Goal: Task Accomplishment & Management: Manage account settings

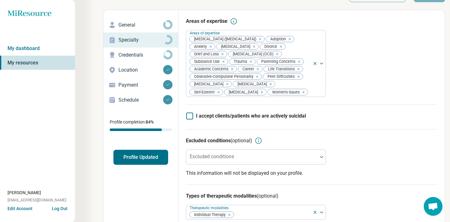
scroll to position [27, 0]
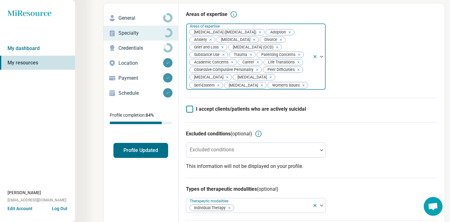
click at [309, 87] on div at bounding box center [309, 85] width 1 height 9
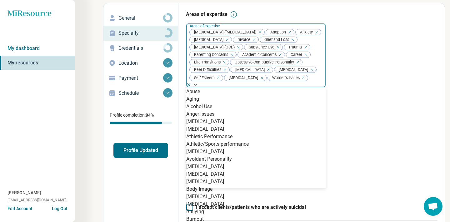
scroll to position [190, 0]
click at [210, 215] on div "Burnout" at bounding box center [255, 218] width 139 height 7
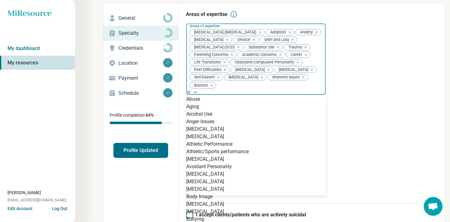
scroll to position [756, 0]
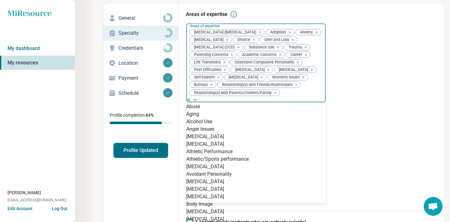
scroll to position [821, 0]
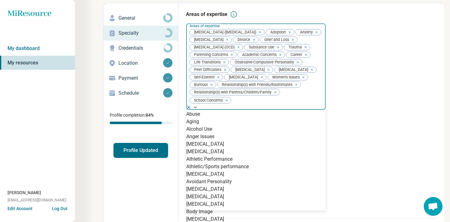
scroll to position [852, 0]
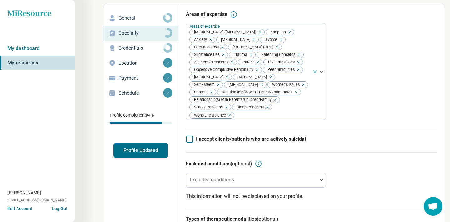
click at [350, 66] on div "Areas of expertise Areas of expertise Attention Deficit Hyperactivity Disorder …" at bounding box center [311, 69] width 251 height 117
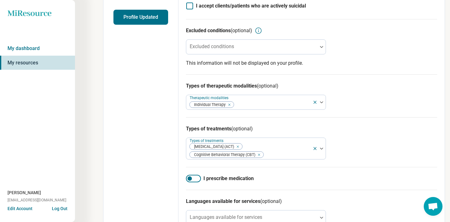
scroll to position [0, 0]
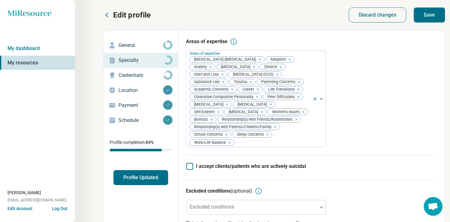
click at [428, 20] on button "Save" at bounding box center [428, 14] width 31 height 15
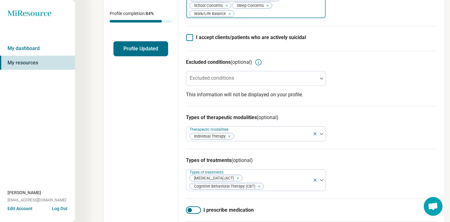
scroll to position [132, 0]
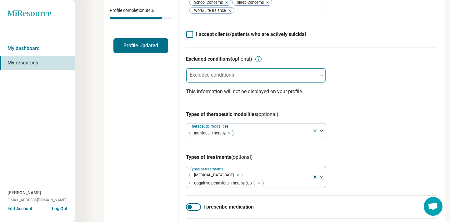
click at [211, 78] on div "Excluded conditions" at bounding box center [256, 75] width 140 height 15
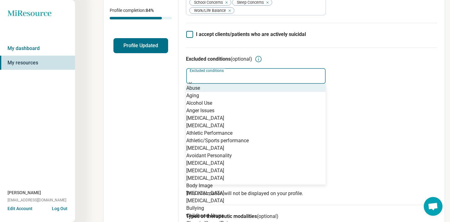
click at [211, 78] on div at bounding box center [256, 77] width 134 height 9
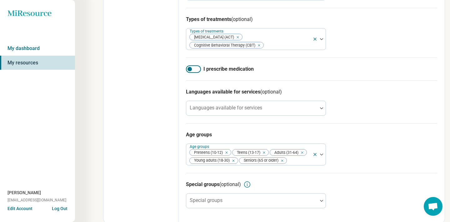
scroll to position [274, 0]
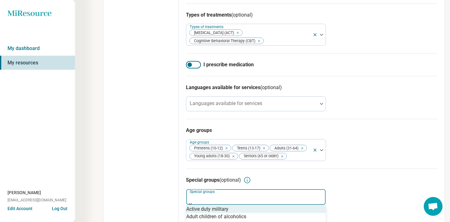
click at [229, 197] on div at bounding box center [255, 196] width 139 height 14
click at [353, 181] on div "Special groups (optional)" at bounding box center [311, 179] width 251 height 7
click at [235, 197] on div at bounding box center [256, 198] width 134 height 9
click at [218, 205] on div "Active duty military" at bounding box center [207, 208] width 42 height 7
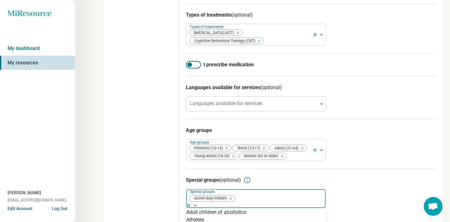
scroll to position [177, 0]
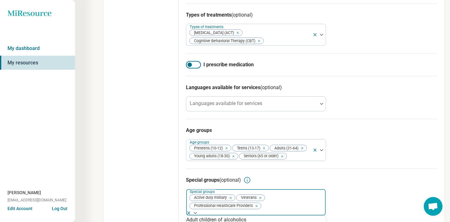
scroll to position [0, 0]
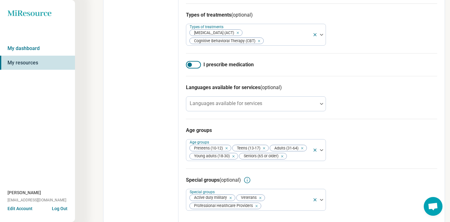
click at [340, 150] on div "Age groups Age groups Preteens (10-12) Teens (13-17) Adults (31-64) Young adult…" at bounding box center [311, 144] width 251 height 50
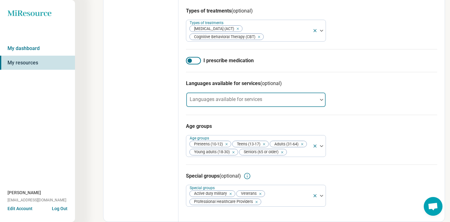
click at [297, 95] on div at bounding box center [251, 100] width 131 height 14
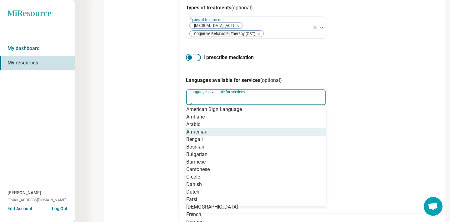
scroll to position [58, 0]
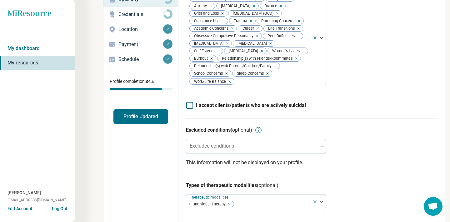
scroll to position [61, 0]
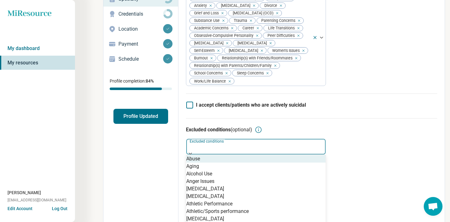
click at [302, 144] on div at bounding box center [255, 146] width 139 height 14
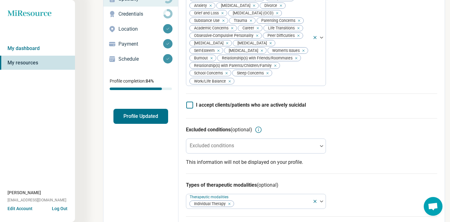
click at [345, 133] on div "Excluded conditions (optional)" at bounding box center [311, 129] width 251 height 7
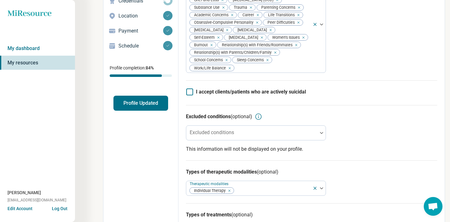
scroll to position [78, 0]
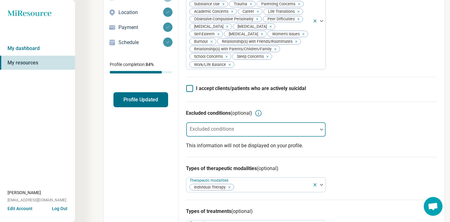
click at [312, 134] on div at bounding box center [252, 131] width 126 height 9
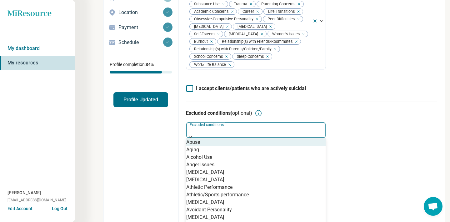
click at [237, 138] on div "Abuse" at bounding box center [255, 141] width 139 height 7
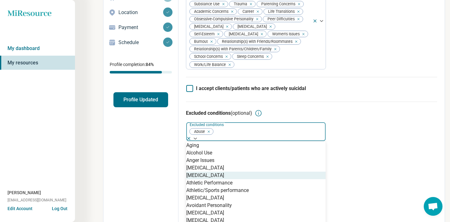
click at [395, 134] on div "Excluded conditions (optional) option Abuse, selected. Antisocial Personality, …" at bounding box center [311, 181] width 251 height 160
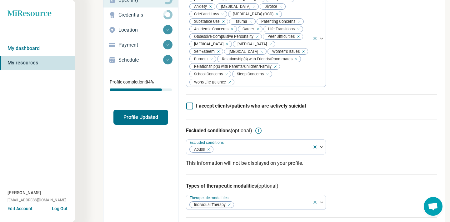
scroll to position [74, 0]
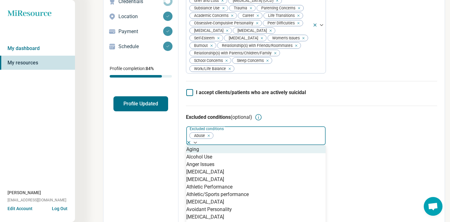
click at [213, 138] on button "button" at bounding box center [210, 135] width 6 height 6
click at [210, 138] on div "Remove [object Object]" at bounding box center [207, 135] width 7 height 7
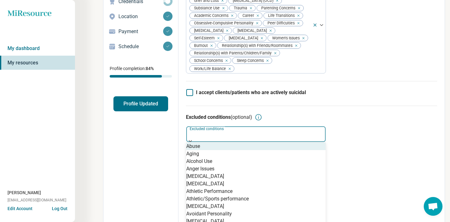
click at [393, 133] on div "Excluded conditions (optional) option Abuse, deselected. Abuse, 1 of 74. 74 res…" at bounding box center [311, 184] width 251 height 157
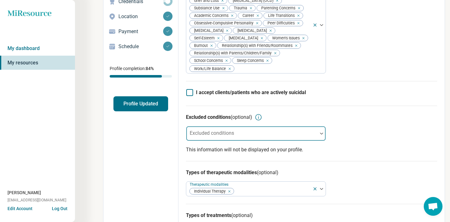
click at [191, 96] on icon at bounding box center [189, 92] width 7 height 7
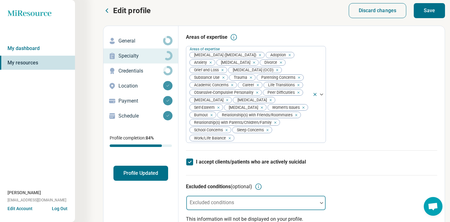
scroll to position [22, 0]
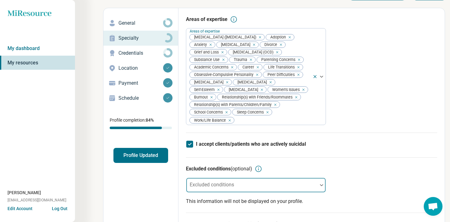
click at [191, 147] on icon at bounding box center [189, 144] width 7 height 7
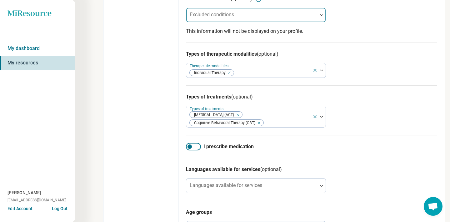
scroll to position [0, 0]
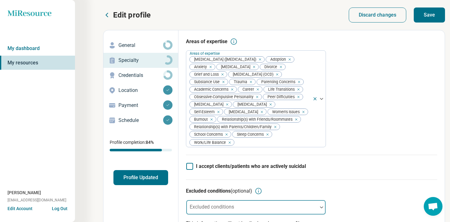
click at [429, 20] on button "Save" at bounding box center [428, 14] width 31 height 15
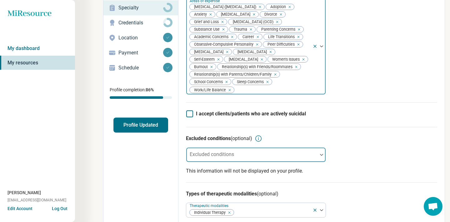
scroll to position [29, 0]
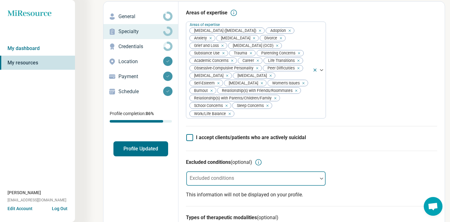
click at [166, 45] on icon at bounding box center [167, 46] width 9 height 9
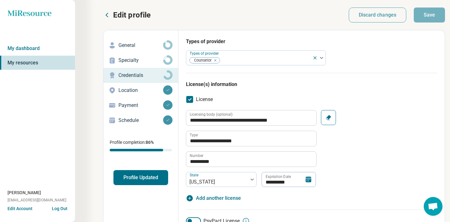
click at [156, 64] on p "Specialty" at bounding box center [140, 60] width 45 height 7
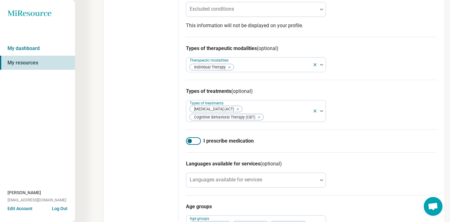
scroll to position [170, 0]
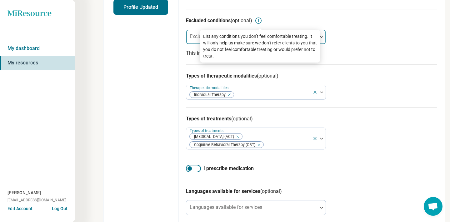
click at [198, 44] on div at bounding box center [252, 39] width 126 height 9
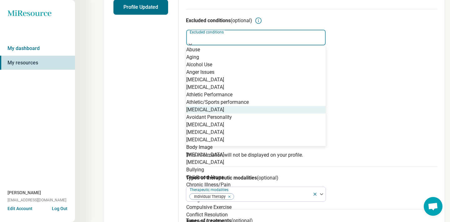
scroll to position [110, 0]
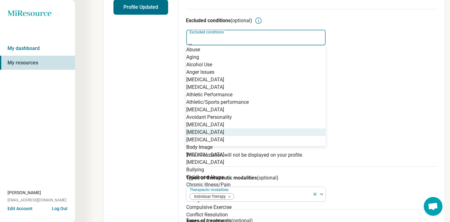
click at [207, 128] on div "Binge-Eating Disorder" at bounding box center [255, 131] width 139 height 7
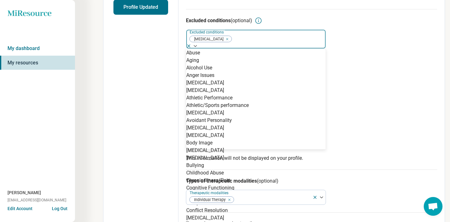
scroll to position [409, 0]
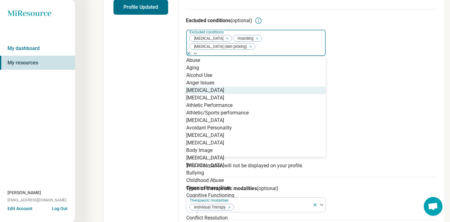
scroll to position [0, 0]
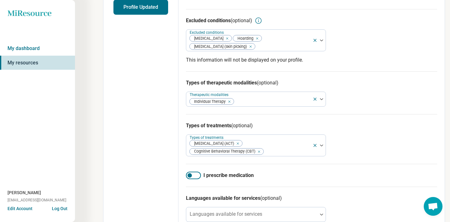
click at [342, 90] on div "Types of therapeutic modalities (optional) Therapeutic modalities Individual Th…" at bounding box center [311, 92] width 251 height 43
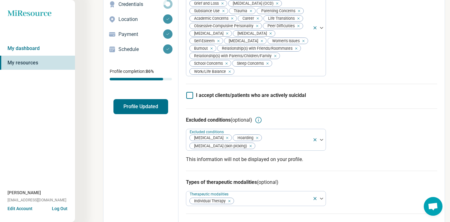
scroll to position [71, 0]
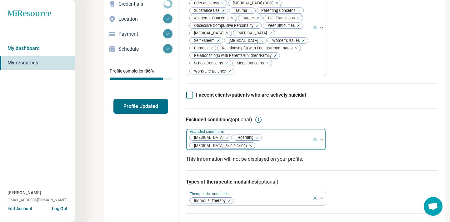
click at [284, 147] on div at bounding box center [282, 145] width 54 height 9
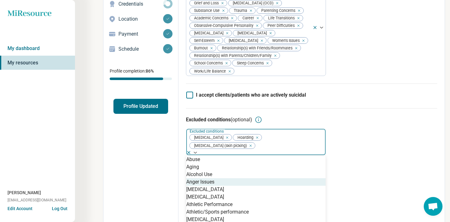
scroll to position [17, 0]
click at [224, 186] on div "Anorexia Nervosa" at bounding box center [205, 189] width 38 height 7
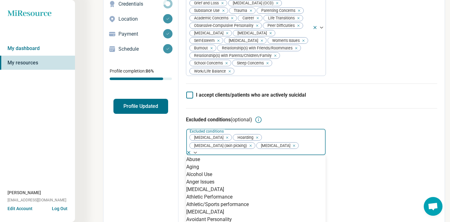
scroll to position [99, 0]
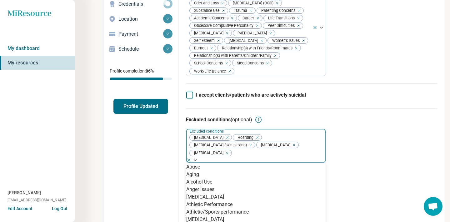
scroll to position [488, 0]
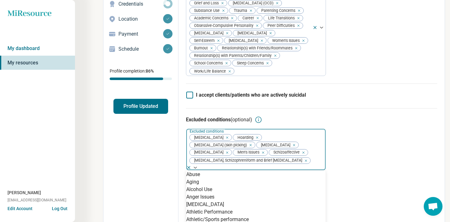
scroll to position [727, 0]
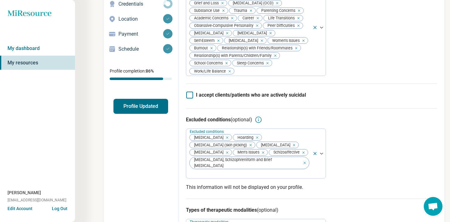
click at [343, 98] on div "I accept clients/patients who are actively suicidal" at bounding box center [311, 95] width 251 height 25
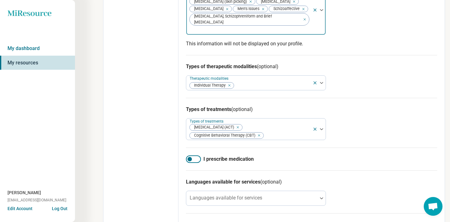
scroll to position [0, 0]
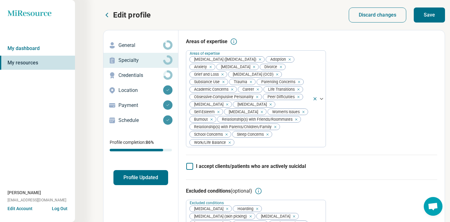
click at [425, 14] on button "Save" at bounding box center [428, 14] width 31 height 15
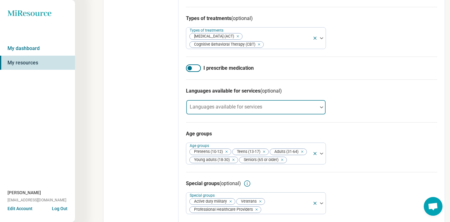
scroll to position [305, 0]
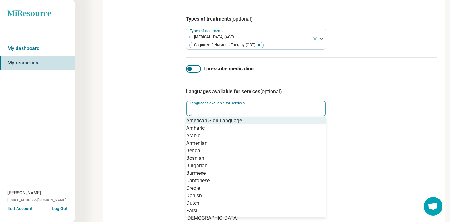
click at [270, 107] on div at bounding box center [256, 110] width 134 height 9
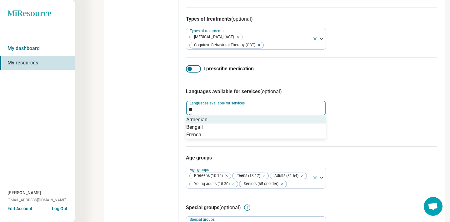
scroll to position [0, 0]
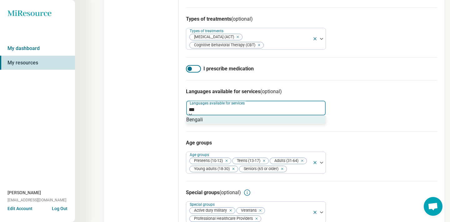
type input "***"
click at [391, 119] on div "Languages available for services (optional) Bengali, 1 of 1. 1 result available…" at bounding box center [311, 105] width 251 height 51
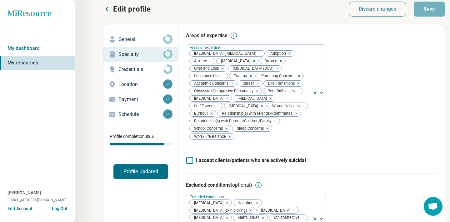
scroll to position [7, 0]
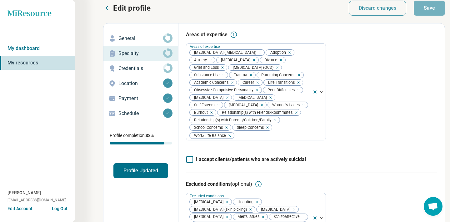
click at [164, 36] on circle at bounding box center [167, 37] width 7 height 7
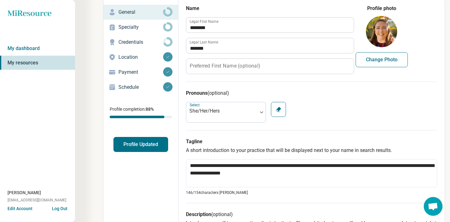
scroll to position [32, 0]
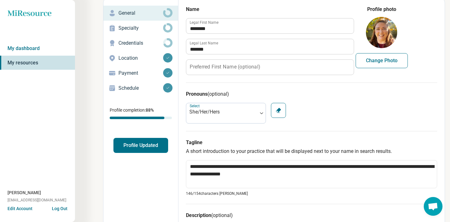
click at [230, 67] on label "Preferred First Name (optional)" at bounding box center [225, 66] width 70 height 5
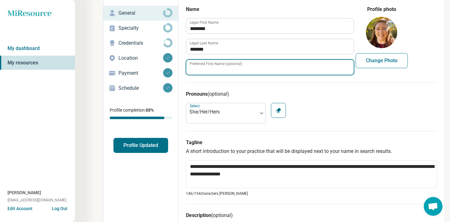
click at [230, 67] on input "Preferred First Name (optional)" at bounding box center [269, 67] width 167 height 15
type textarea "*"
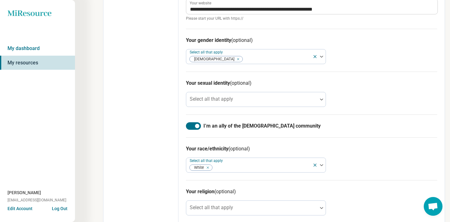
scroll to position [446, 0]
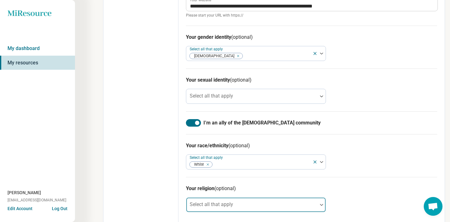
type input "********"
click at [237, 198] on div at bounding box center [251, 205] width 131 height 14
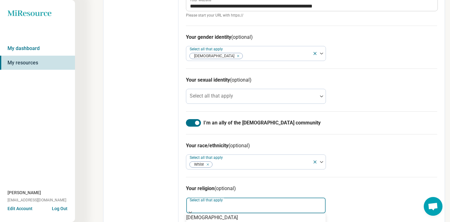
scroll to position [90, 0]
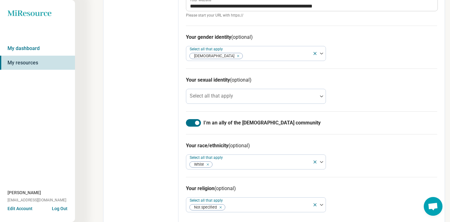
click at [344, 162] on div "Your race/ethnicity (optional) Select all that apply White" at bounding box center [311, 155] width 251 height 43
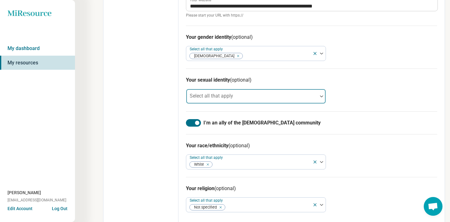
click at [263, 95] on div at bounding box center [252, 98] width 126 height 9
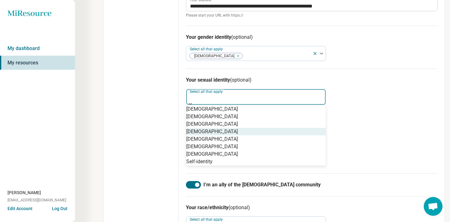
scroll to position [2, 0]
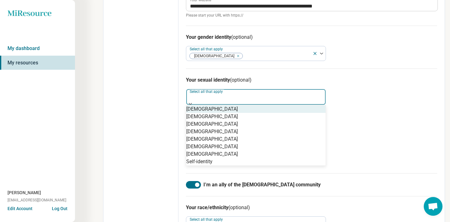
click at [350, 173] on div "I’m an ally of the LGBTQIA+ community" at bounding box center [311, 184] width 251 height 23
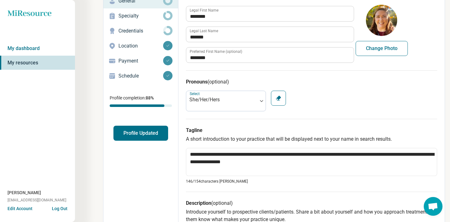
scroll to position [0, 0]
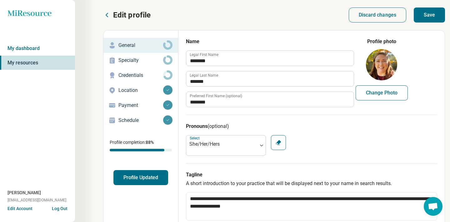
click at [429, 15] on button "Save" at bounding box center [428, 14] width 31 height 15
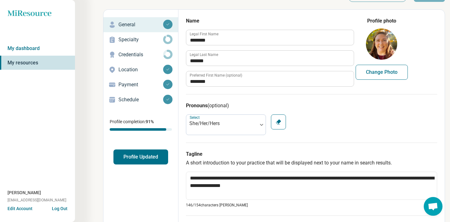
scroll to position [2, 0]
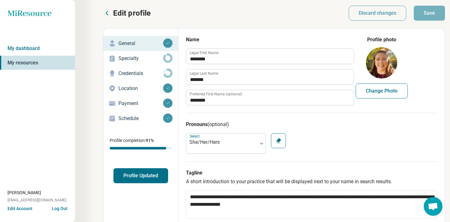
click at [164, 62] on icon at bounding box center [167, 57] width 9 height 9
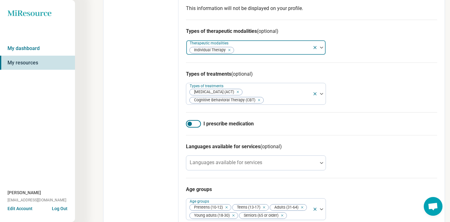
scroll to position [319, 0]
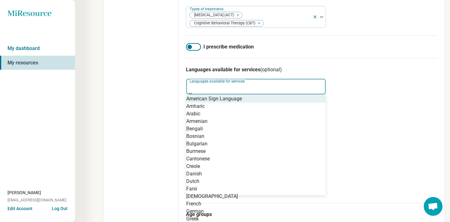
click at [262, 92] on div at bounding box center [256, 88] width 134 height 9
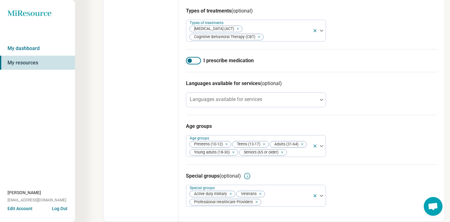
click at [191, 61] on div at bounding box center [193, 60] width 15 height 7
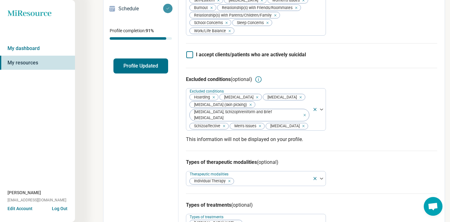
scroll to position [0, 0]
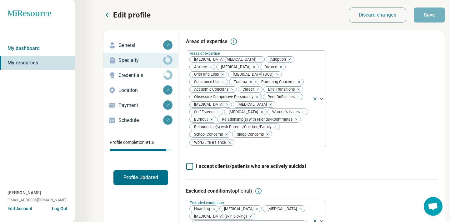
click at [152, 77] on p "Credentials" at bounding box center [140, 75] width 45 height 7
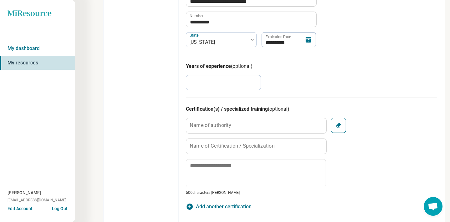
scroll to position [347, 0]
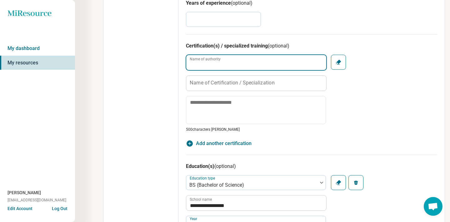
click at [276, 55] on input "Name of authority" at bounding box center [256, 62] width 140 height 15
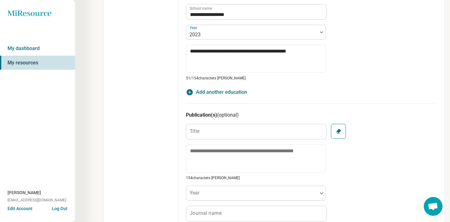
scroll to position [720, 0]
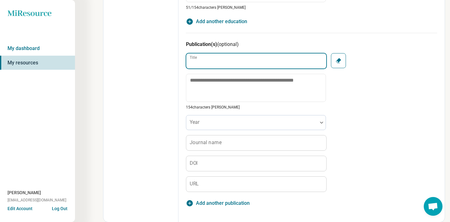
click at [276, 57] on input "Title" at bounding box center [256, 60] width 140 height 15
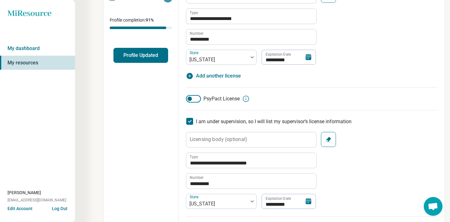
scroll to position [121, 0]
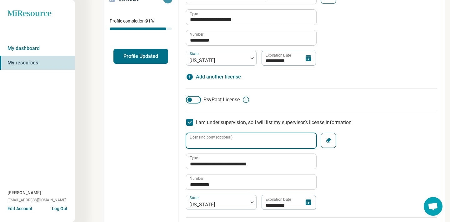
click at [254, 135] on input "Licensing body (optional)" at bounding box center [251, 140] width 130 height 15
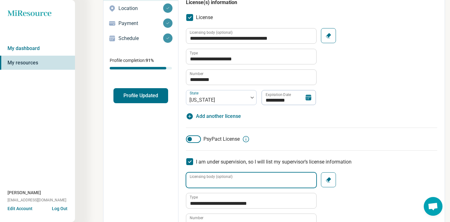
scroll to position [79, 0]
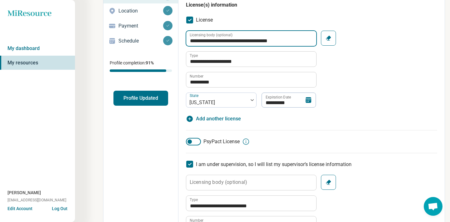
click at [284, 39] on input "**********" at bounding box center [251, 38] width 130 height 15
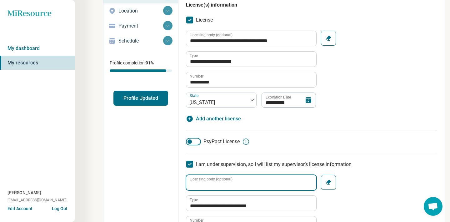
click at [251, 179] on input "Licensing body (optional)" at bounding box center [251, 182] width 130 height 15
paste input "**********"
type textarea "*"
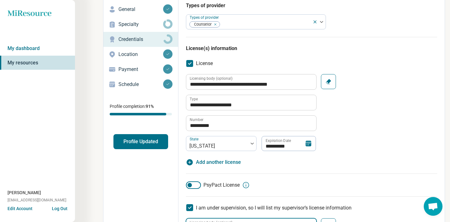
scroll to position [0, 0]
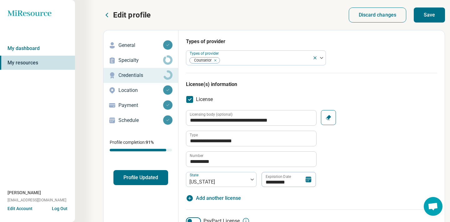
type input "**********"
click at [435, 13] on button "Save" at bounding box center [428, 14] width 31 height 15
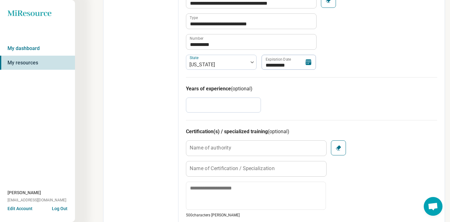
scroll to position [280, 0]
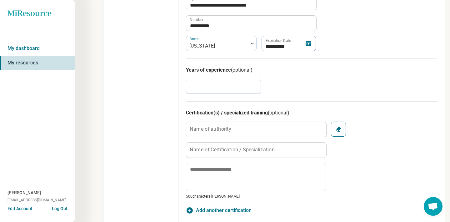
click at [335, 131] on icon "button" at bounding box center [338, 129] width 6 height 6
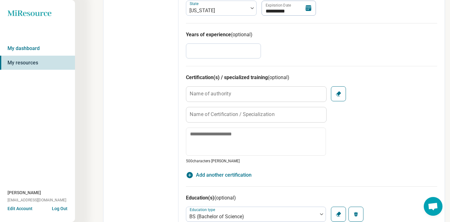
scroll to position [321, 0]
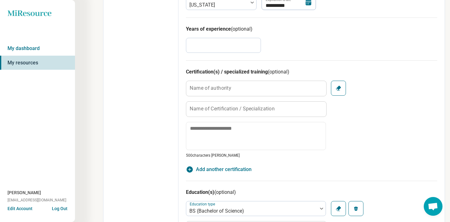
click at [340, 88] on icon "button" at bounding box center [338, 88] width 6 height 6
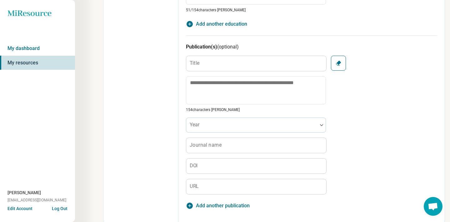
scroll to position [720, 0]
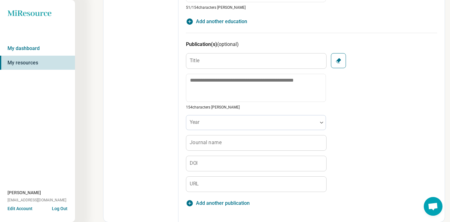
click at [343, 63] on button "Clear" at bounding box center [338, 60] width 15 height 15
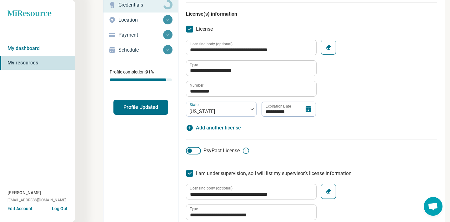
scroll to position [0, 0]
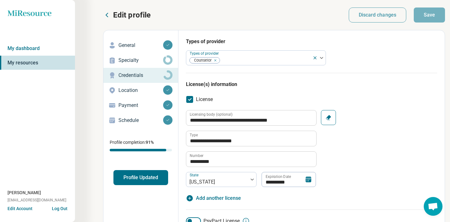
click at [158, 62] on p "Specialty" at bounding box center [140, 60] width 45 height 7
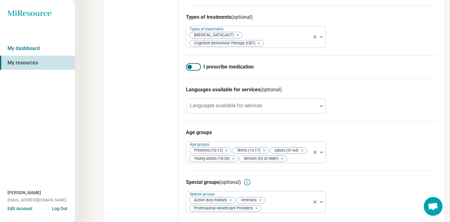
scroll to position [319, 0]
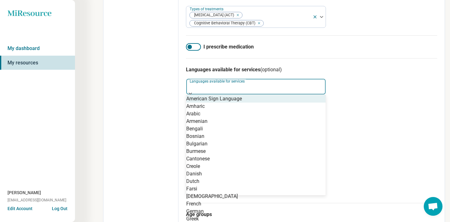
click at [258, 92] on div "Languages available for services" at bounding box center [256, 86] width 140 height 16
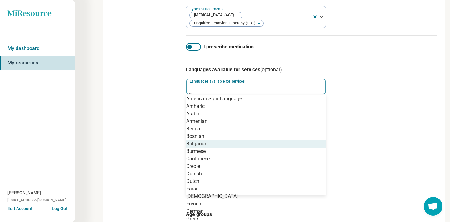
scroll to position [232, 0]
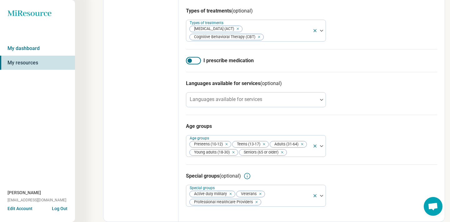
click at [429, 49] on div "I prescribe medication" at bounding box center [311, 60] width 251 height 23
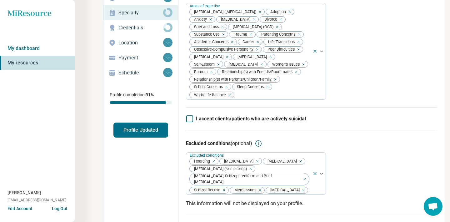
scroll to position [0, 0]
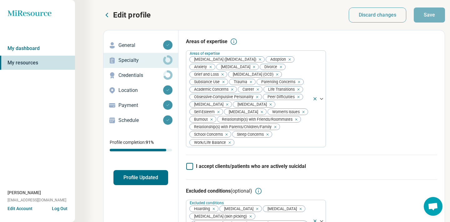
click at [137, 73] on p "Credentials" at bounding box center [140, 75] width 45 height 7
type textarea "*"
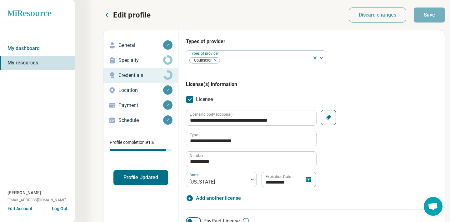
click at [155, 174] on button "Profile Updated" at bounding box center [140, 177] width 55 height 15
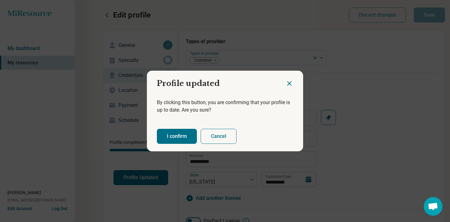
click at [184, 143] on button "I confirm" at bounding box center [177, 136] width 40 height 15
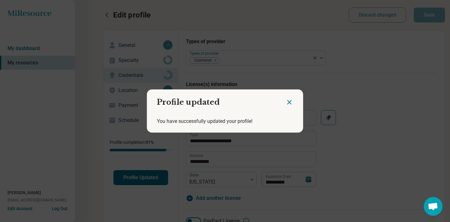
click at [43, 47] on div "Profile updated You have successfully updated your profile!" at bounding box center [225, 111] width 450 height 222
click at [292, 101] on icon "Close dialog" at bounding box center [288, 101] width 7 height 7
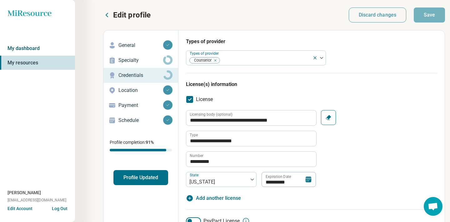
click at [33, 46] on link "My dashboard" at bounding box center [37, 48] width 75 height 14
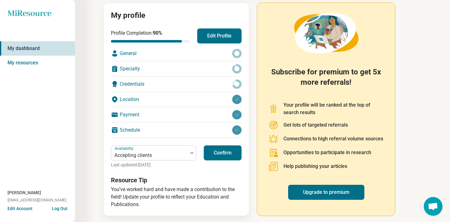
scroll to position [71, 0]
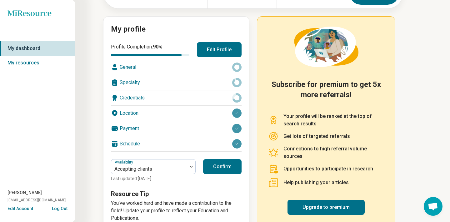
scroll to position [73, 0]
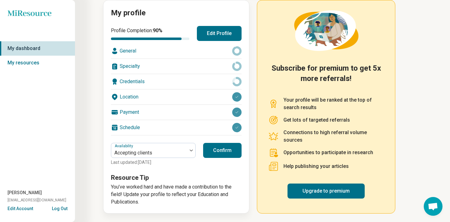
click at [229, 152] on button "Confirm" at bounding box center [222, 150] width 38 height 15
click at [221, 31] on button "Edit Profile" at bounding box center [219, 33] width 45 height 15
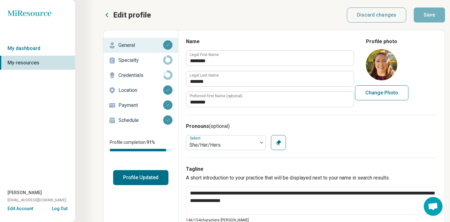
click at [160, 59] on p "Specialty" at bounding box center [140, 60] width 45 height 7
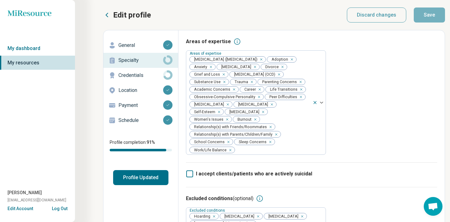
click at [144, 73] on p "Credentials" at bounding box center [140, 75] width 45 height 7
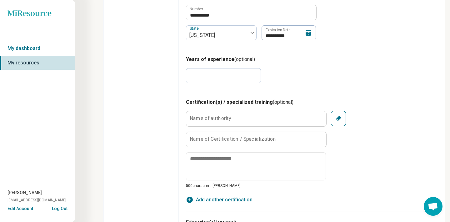
scroll to position [314, 0]
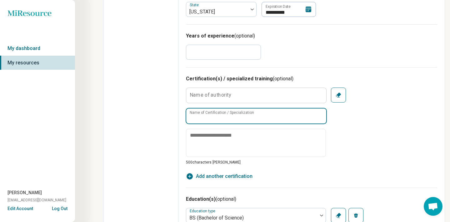
click at [268, 119] on input "Name of Certification / Specialization" at bounding box center [256, 115] width 140 height 15
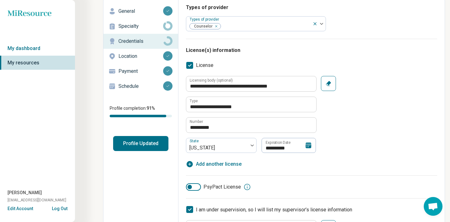
scroll to position [0, 0]
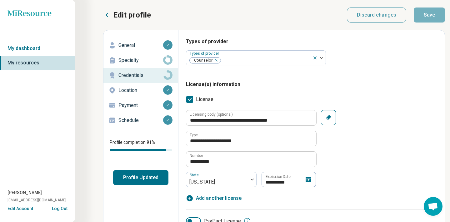
click at [147, 64] on p "Specialty" at bounding box center [140, 60] width 45 height 7
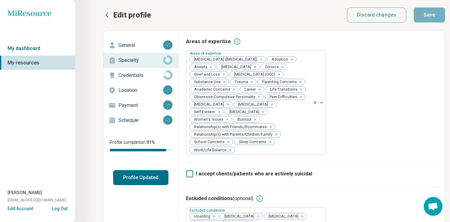
click at [40, 50] on link "My dashboard" at bounding box center [37, 48] width 75 height 14
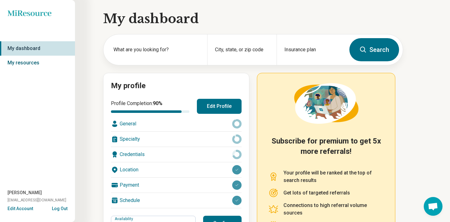
click at [39, 60] on link "My resources" at bounding box center [37, 63] width 75 height 14
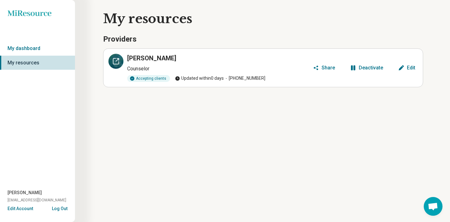
click at [114, 61] on icon at bounding box center [115, 60] width 7 height 7
click at [403, 64] on button "Edit" at bounding box center [406, 68] width 22 height 10
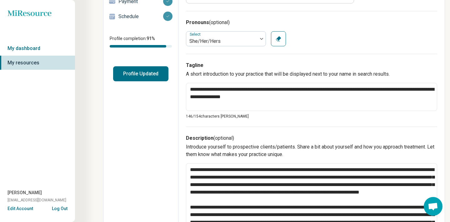
scroll to position [101, 0]
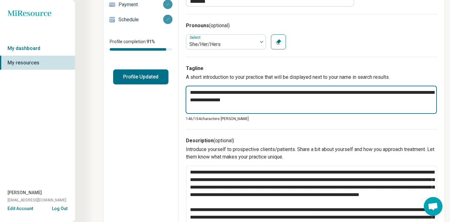
drag, startPoint x: 305, startPoint y: 99, endPoint x: 150, endPoint y: 86, distance: 155.5
click at [208, 90] on textarea "**********" at bounding box center [311, 100] width 251 height 28
click at [206, 91] on textarea "**********" at bounding box center [311, 100] width 251 height 28
type textarea "*"
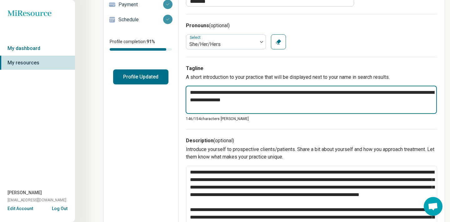
type textarea "**********"
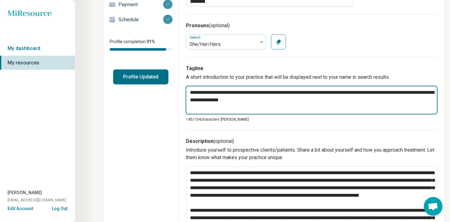
type textarea "*"
type textarea "**********"
type textarea "*"
type textarea "**********"
type textarea "*"
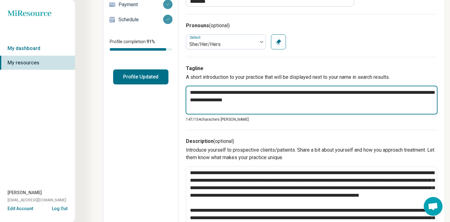
type textarea "**********"
type textarea "*"
type textarea "**********"
type textarea "*"
type textarea "**********"
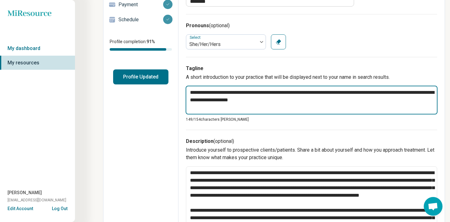
type textarea "*"
type textarea "**********"
type textarea "*"
type textarea "**********"
type textarea "*"
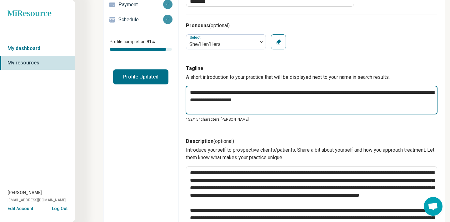
type textarea "**********"
type textarea "*"
drag, startPoint x: 330, startPoint y: 103, endPoint x: 179, endPoint y: 79, distance: 153.1
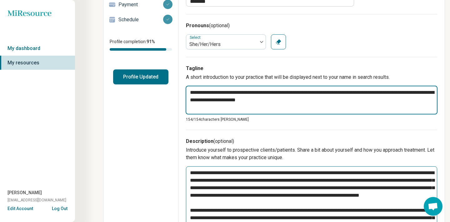
type textarea "**********"
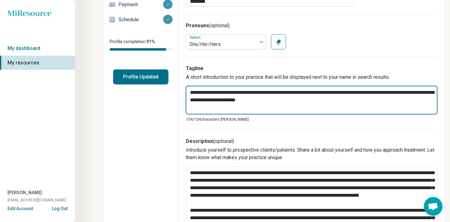
paste textarea
type textarea "*"
type textarea "**********"
type textarea "*"
type textarea "**********"
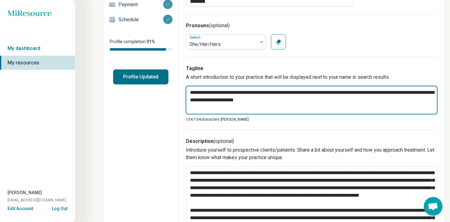
type textarea "*"
type textarea "**********"
type textarea "*"
type textarea "**********"
type textarea "*"
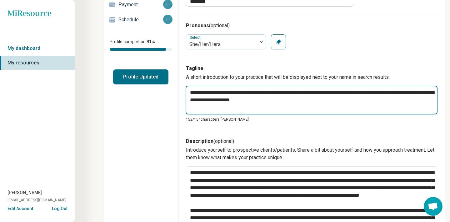
type textarea "**********"
type textarea "*"
type textarea "**********"
type textarea "*"
type textarea "**********"
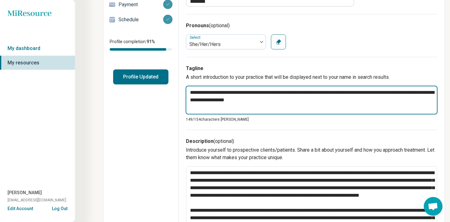
type textarea "*"
type textarea "**********"
type textarea "*"
type textarea "**********"
type textarea "*"
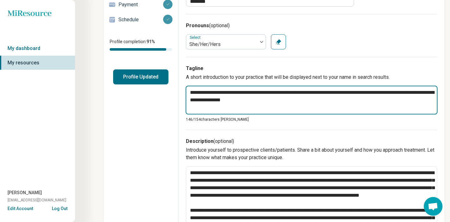
type textarea "**********"
type textarea "*"
type textarea "**********"
type textarea "*"
type textarea "**********"
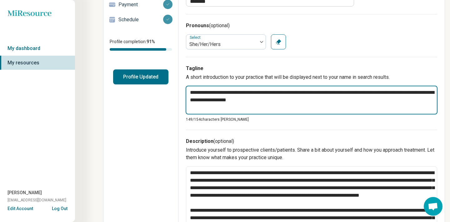
type textarea "*"
type textarea "**********"
type textarea "*"
type textarea "**********"
type textarea "*"
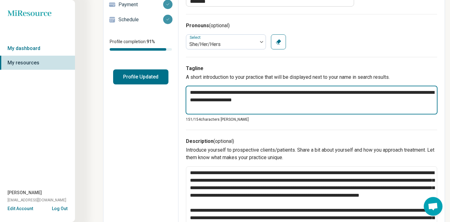
type textarea "**********"
type textarea "*"
type textarea "**********"
click at [362, 93] on textarea "**********" at bounding box center [312, 100] width 252 height 29
type textarea "*"
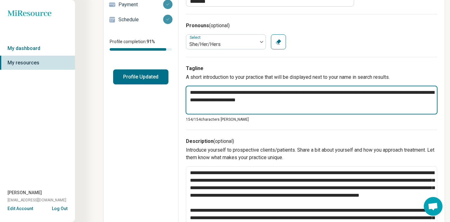
type textarea "**********"
type textarea "*"
type textarea "**********"
type textarea "*"
type textarea "**********"
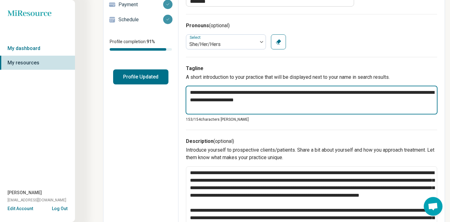
click at [303, 101] on textarea "**********" at bounding box center [312, 100] width 252 height 29
type textarea "*"
type textarea "**********"
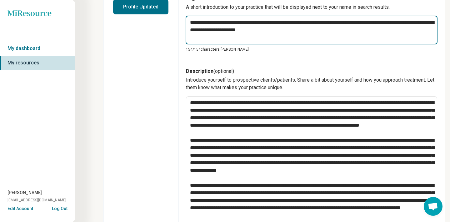
scroll to position [174, 0]
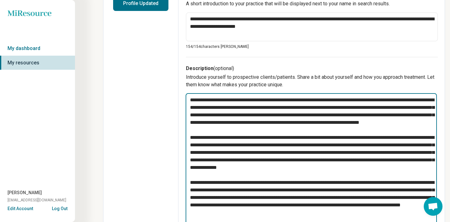
drag, startPoint x: 274, startPoint y: 107, endPoint x: 335, endPoint y: 106, distance: 61.2
click at [335, 106] on textarea at bounding box center [311, 159] width 251 height 133
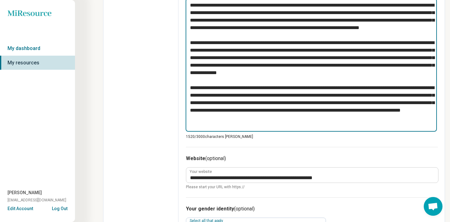
scroll to position [0, 0]
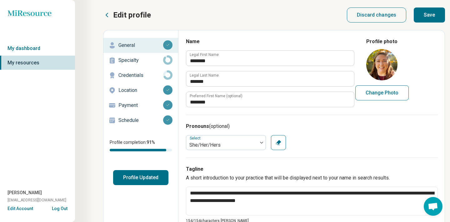
click at [432, 12] on button "Save" at bounding box center [428, 14] width 31 height 15
type textarea "*"
